Goal: Transaction & Acquisition: Obtain resource

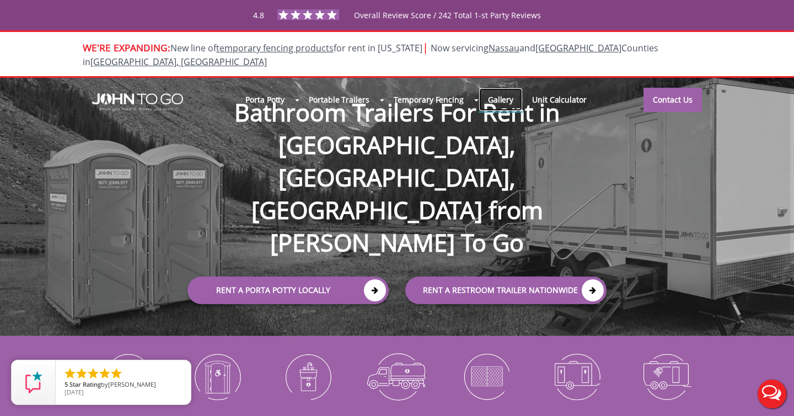
click at [500, 94] on link "Gallery" at bounding box center [500, 100] width 44 height 24
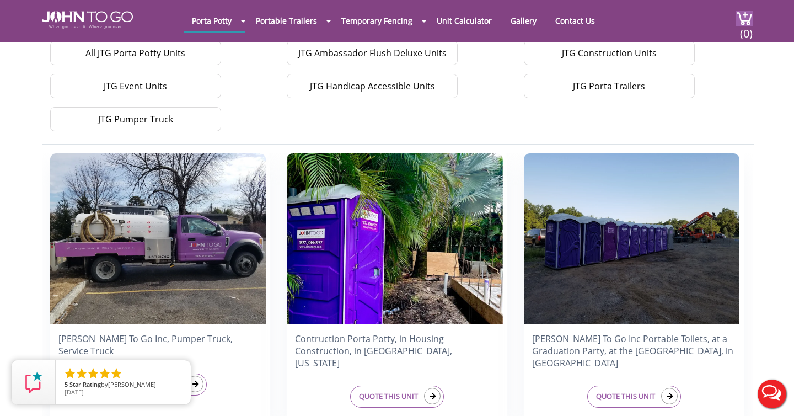
scroll to position [322, 0]
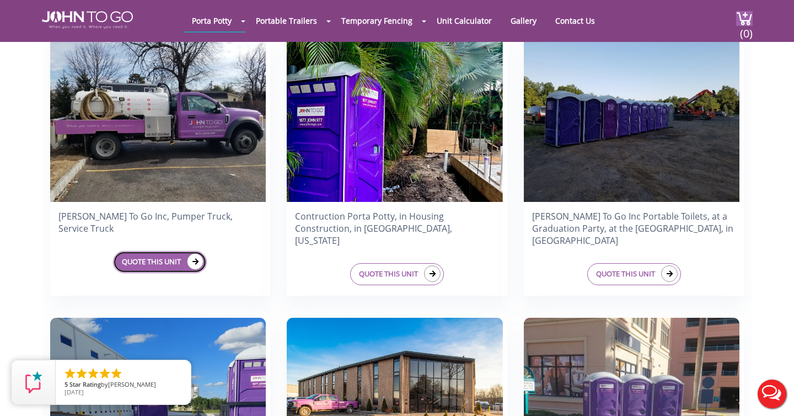
click at [172, 258] on link "QUOTE THIS UNIT" at bounding box center [160, 262] width 94 height 22
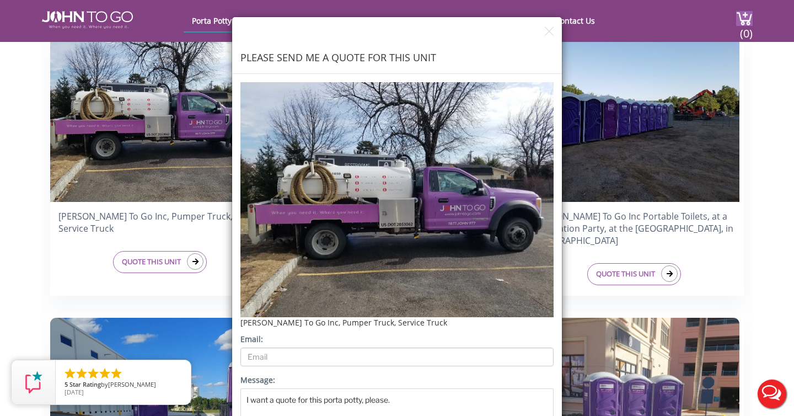
click at [175, 287] on div "PLEASE SEND ME A QUOTE FOR THIS UNIT [PERSON_NAME] To Go Inc, Pumper Truck, Ser…" at bounding box center [397, 208] width 794 height 416
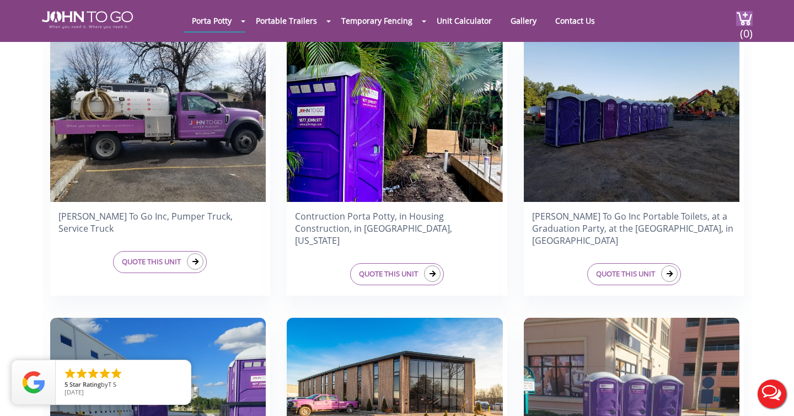
click at [173, 281] on div "[PERSON_NAME] To Go Inc, Pumper Truck, Service Truck QUOTE THIS UNIT" at bounding box center [160, 163] width 220 height 265
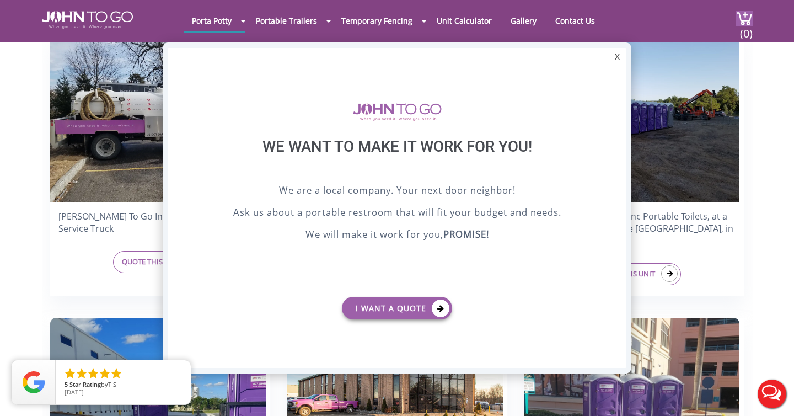
scroll to position [0, 0]
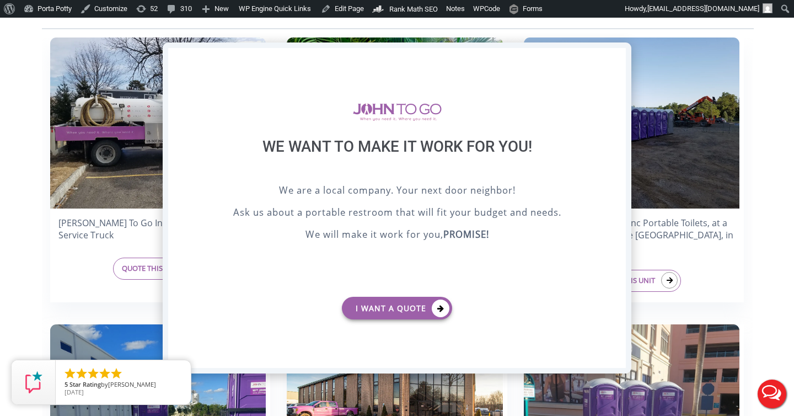
click at [620, 62] on div "X" at bounding box center [616, 57] width 17 height 19
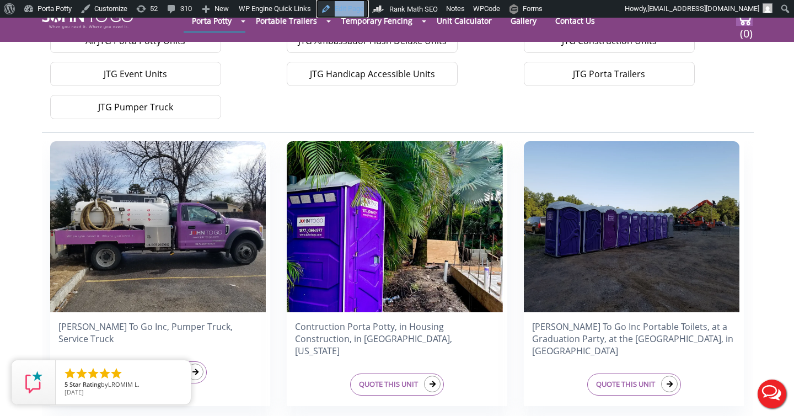
scroll to position [242, 0]
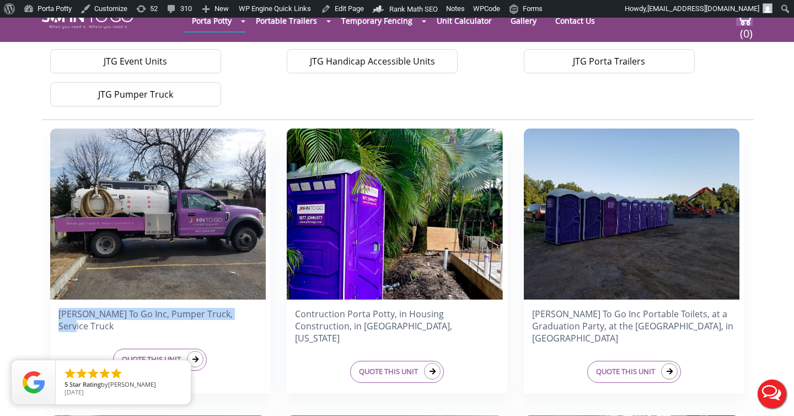
drag, startPoint x: 247, startPoint y: 319, endPoint x: 19, endPoint y: 316, distance: 228.2
copy h4 "[PERSON_NAME] To Go Inc, Pumper Truck, Service Truck"
click at [64, 3] on link "Porta Potty" at bounding box center [47, 9] width 57 height 18
